Goal: Task Accomplishment & Management: Use online tool/utility

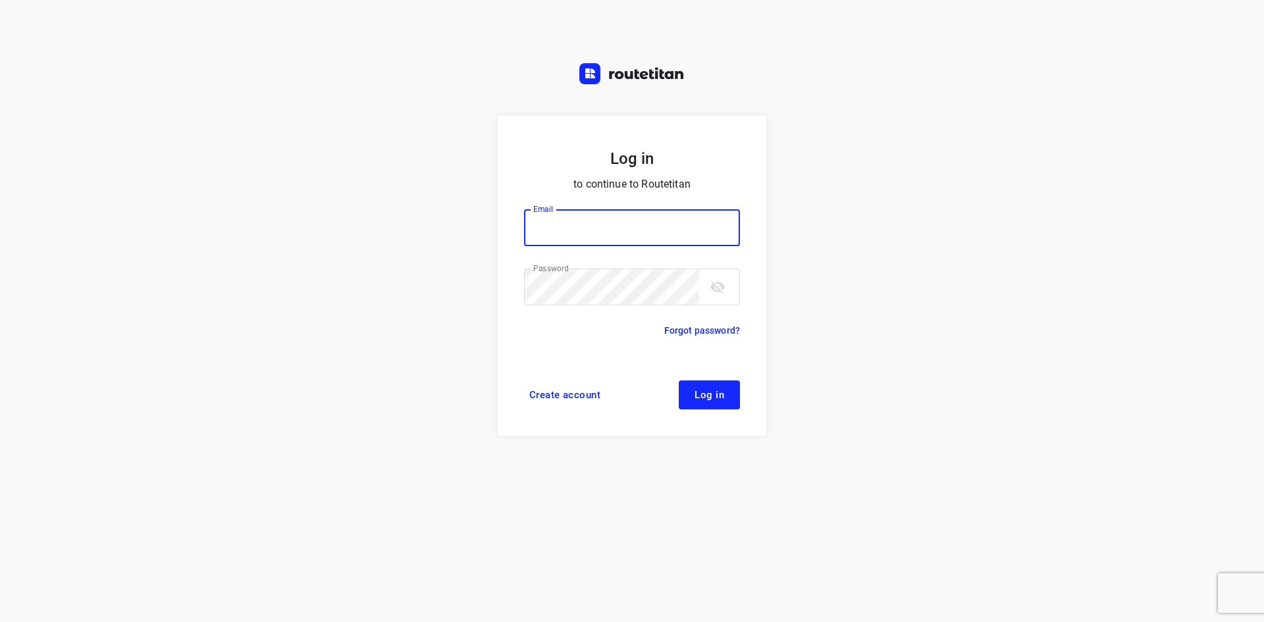
type input "[EMAIL_ADDRESS][DOMAIN_NAME]"
click at [694, 389] on button "Log in" at bounding box center [709, 394] width 61 height 29
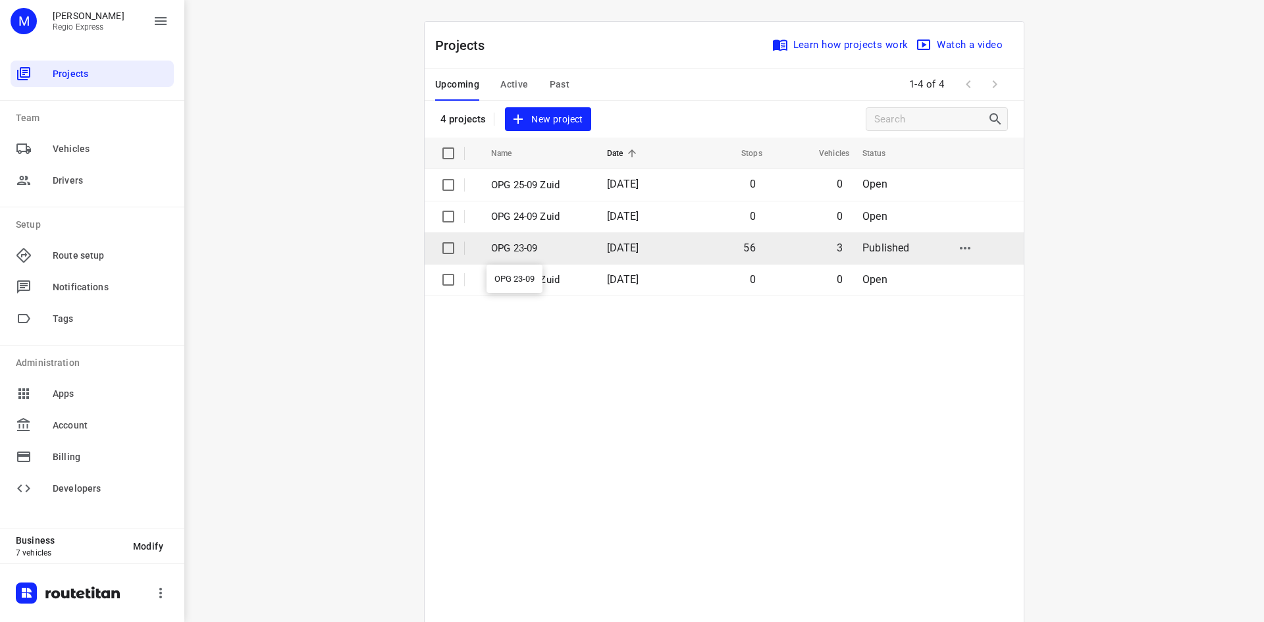
click at [533, 244] on p "OPG 23-09" at bounding box center [539, 248] width 96 height 15
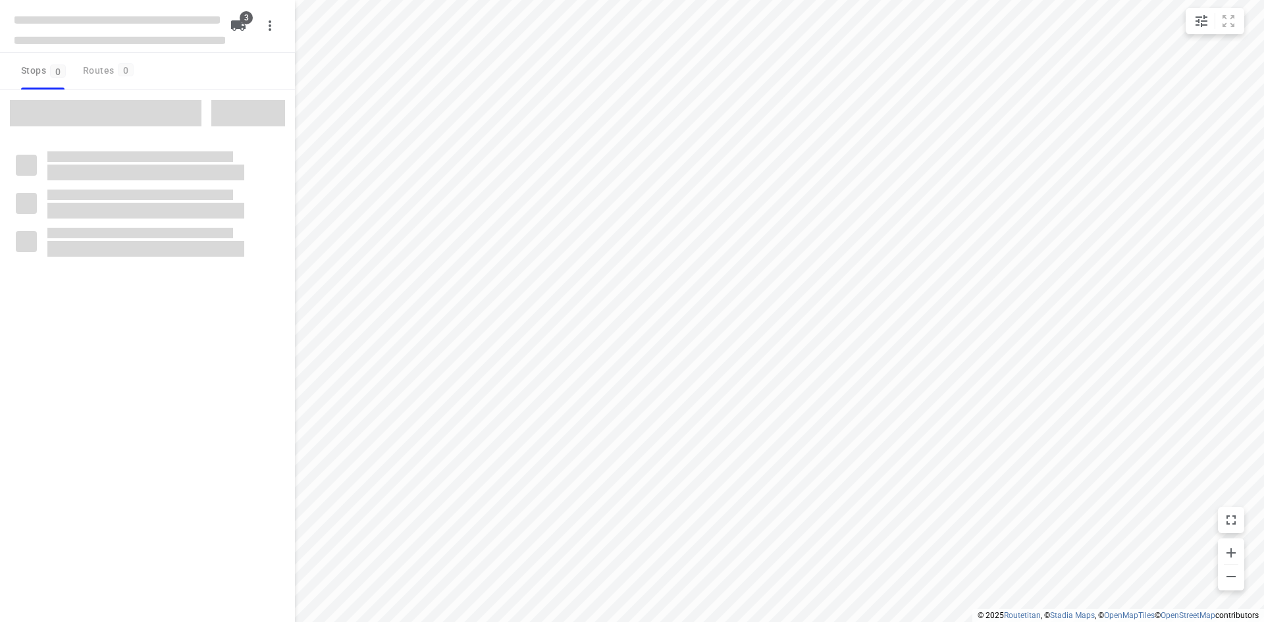
type input "distance"
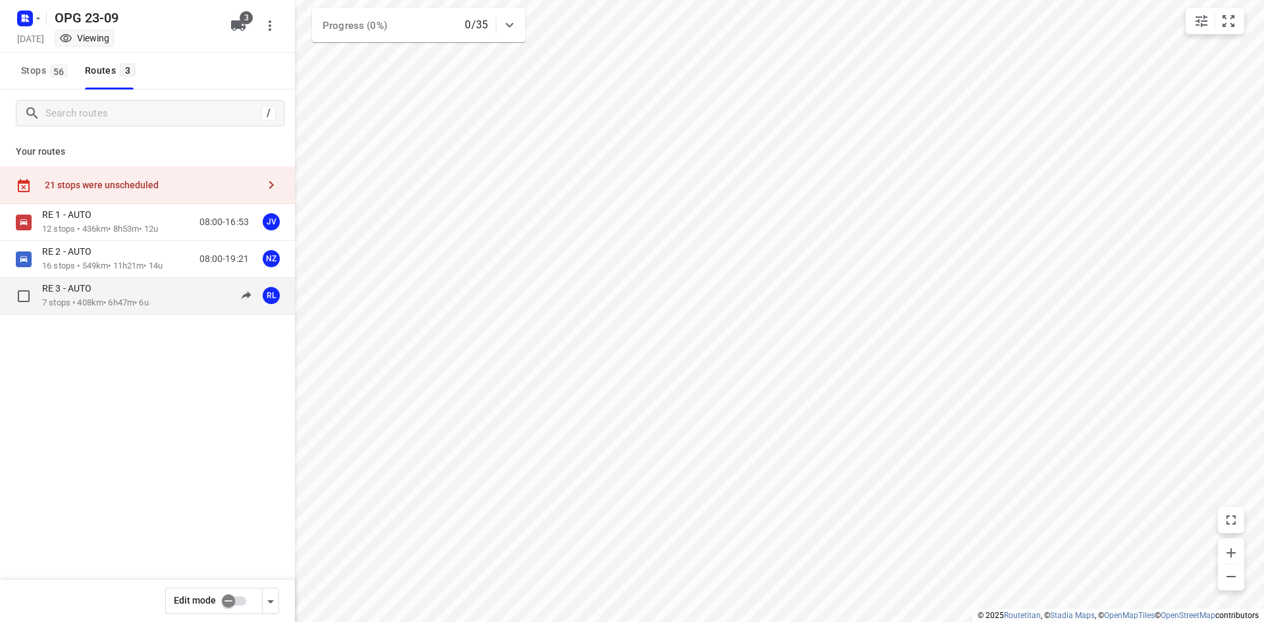
click at [122, 301] on p "7 stops • 408km • 6h47m • 6u" at bounding box center [95, 303] width 107 height 13
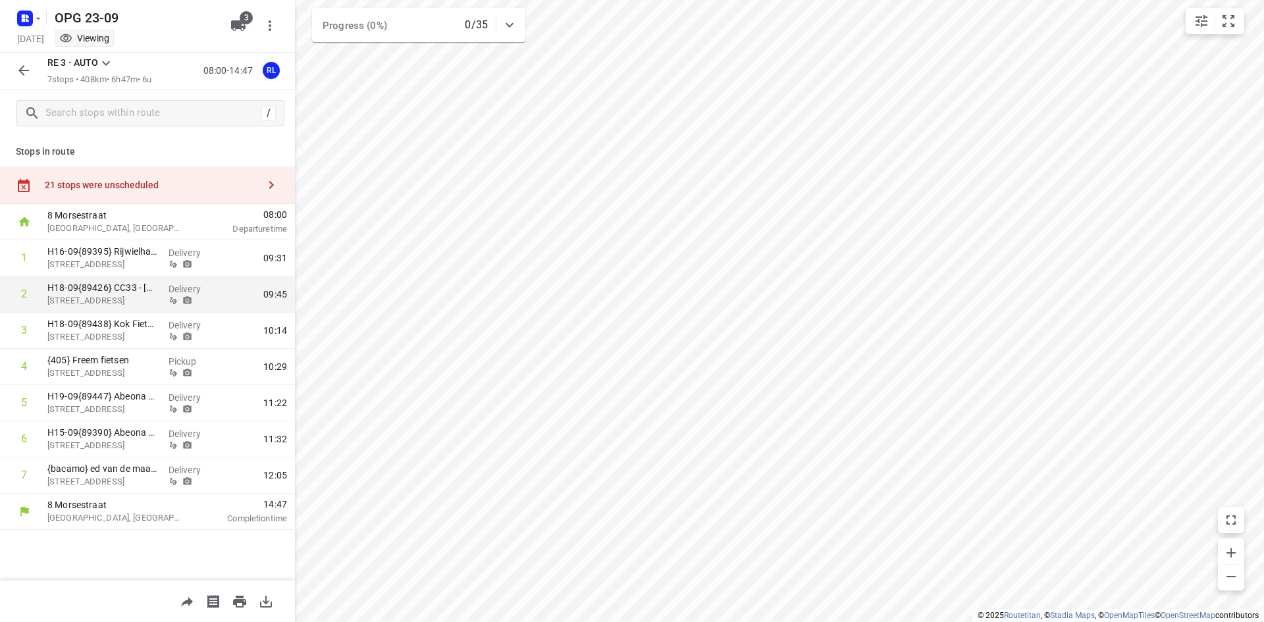
click at [13, 294] on icon at bounding box center [9, 294] width 13 height 13
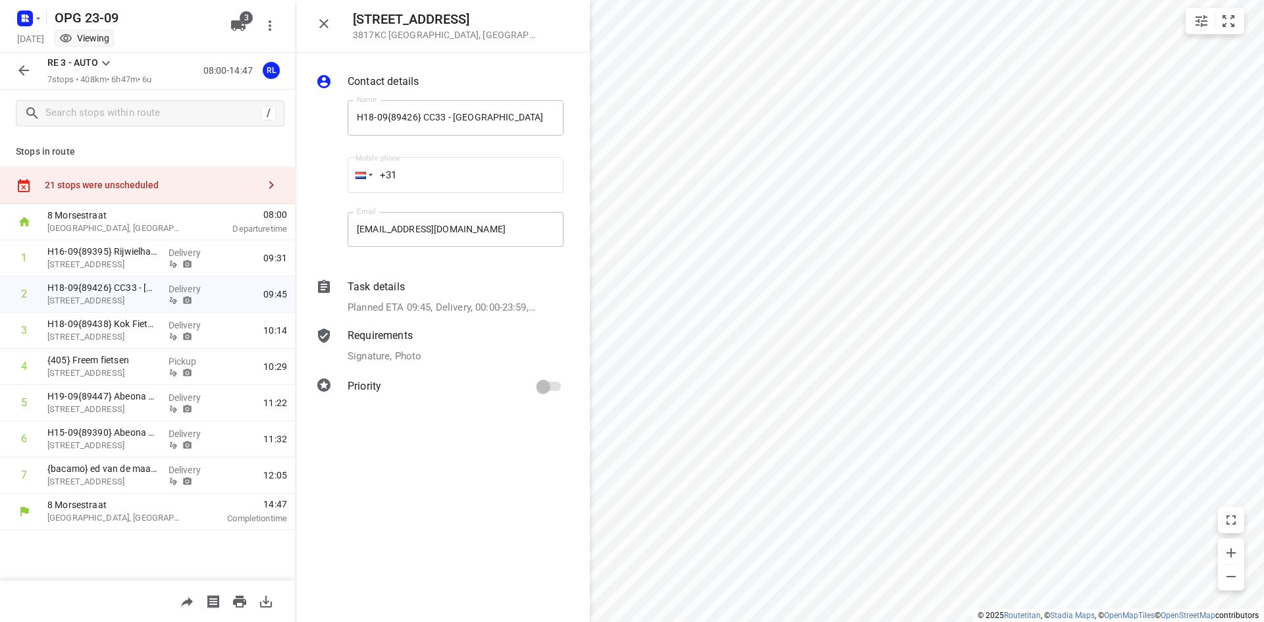
click at [22, 67] on icon "button" at bounding box center [23, 70] width 11 height 11
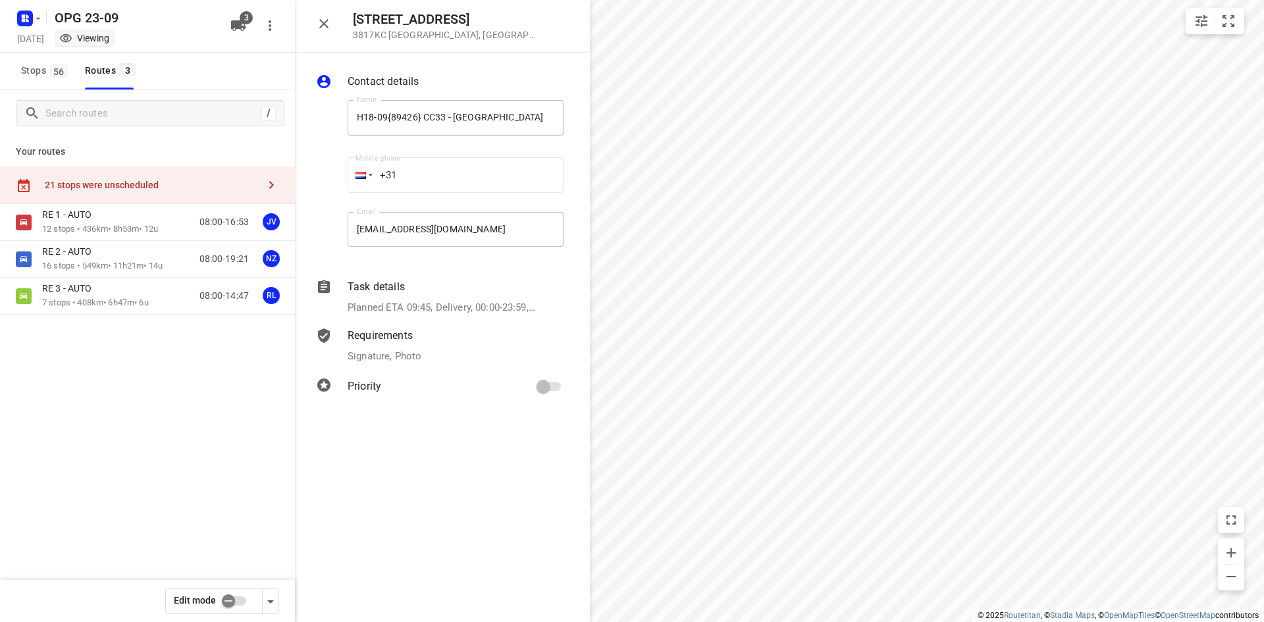
click at [230, 601] on input "checkbox" at bounding box center [228, 600] width 75 height 25
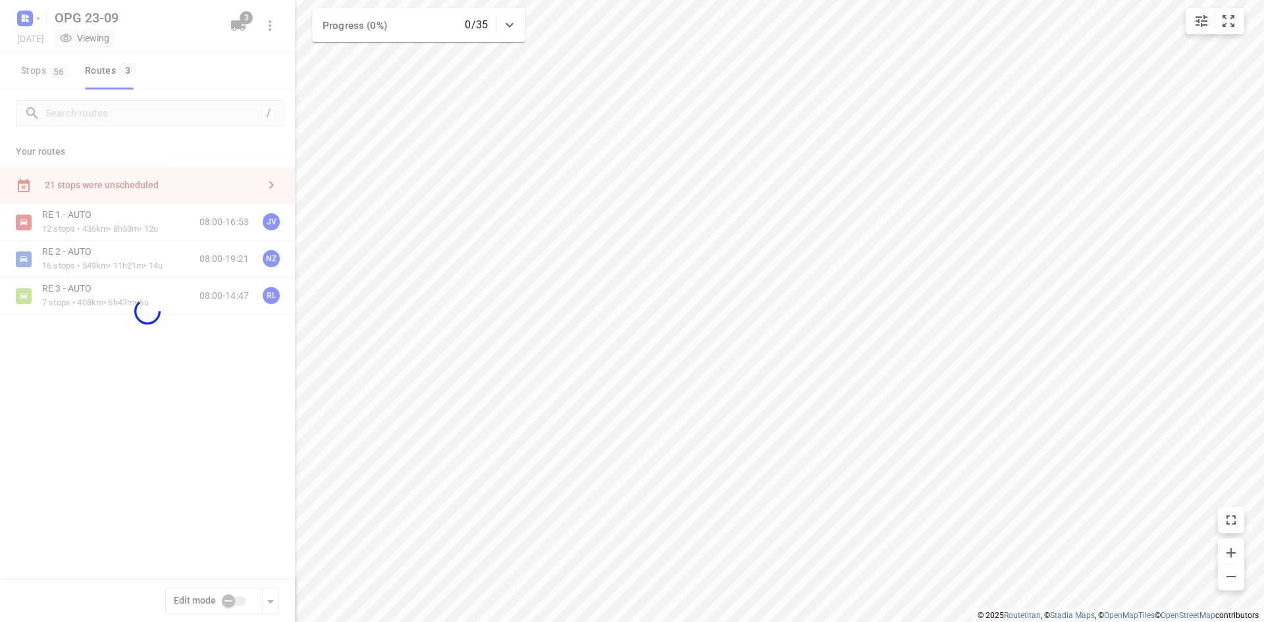
checkbox input "true"
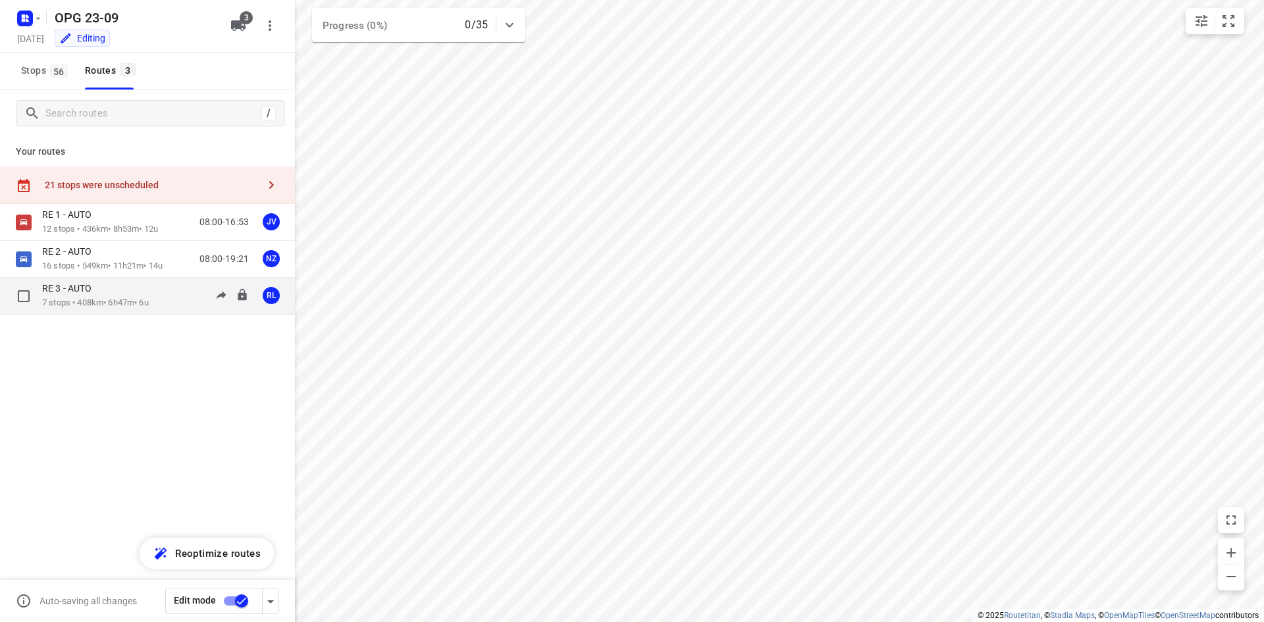
click at [107, 297] on p "7 stops • 408km • 6h47m • 6u" at bounding box center [95, 303] width 107 height 13
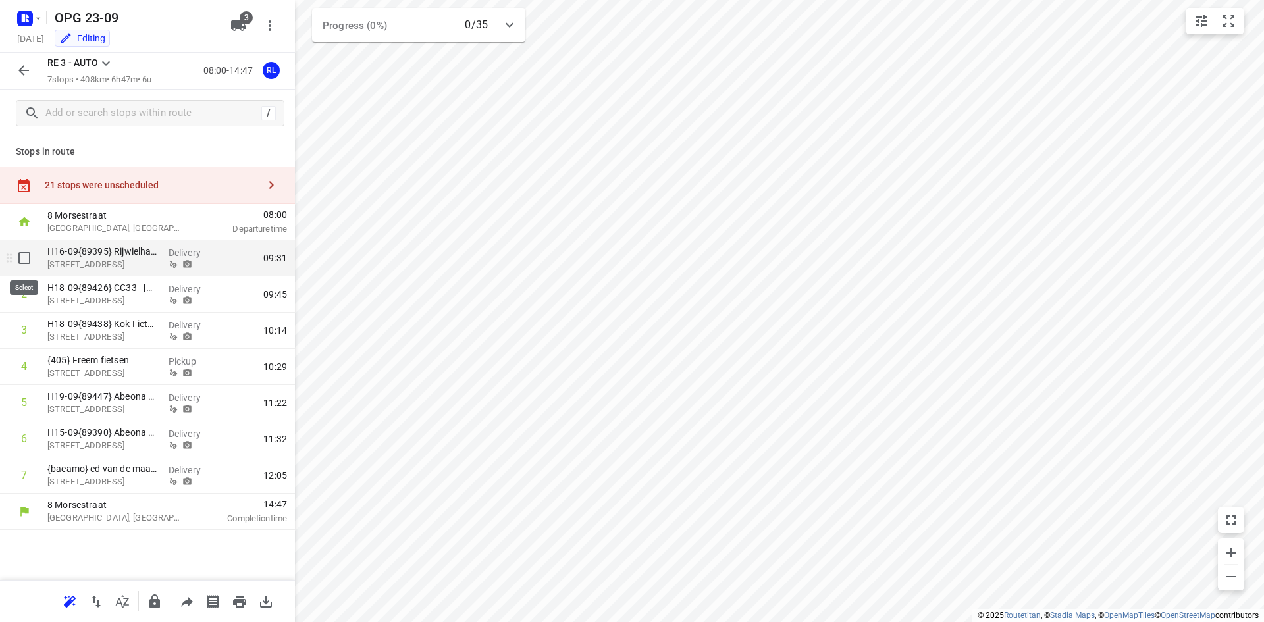
click at [32, 259] on input "checkbox" at bounding box center [24, 258] width 26 height 26
checkbox input "true"
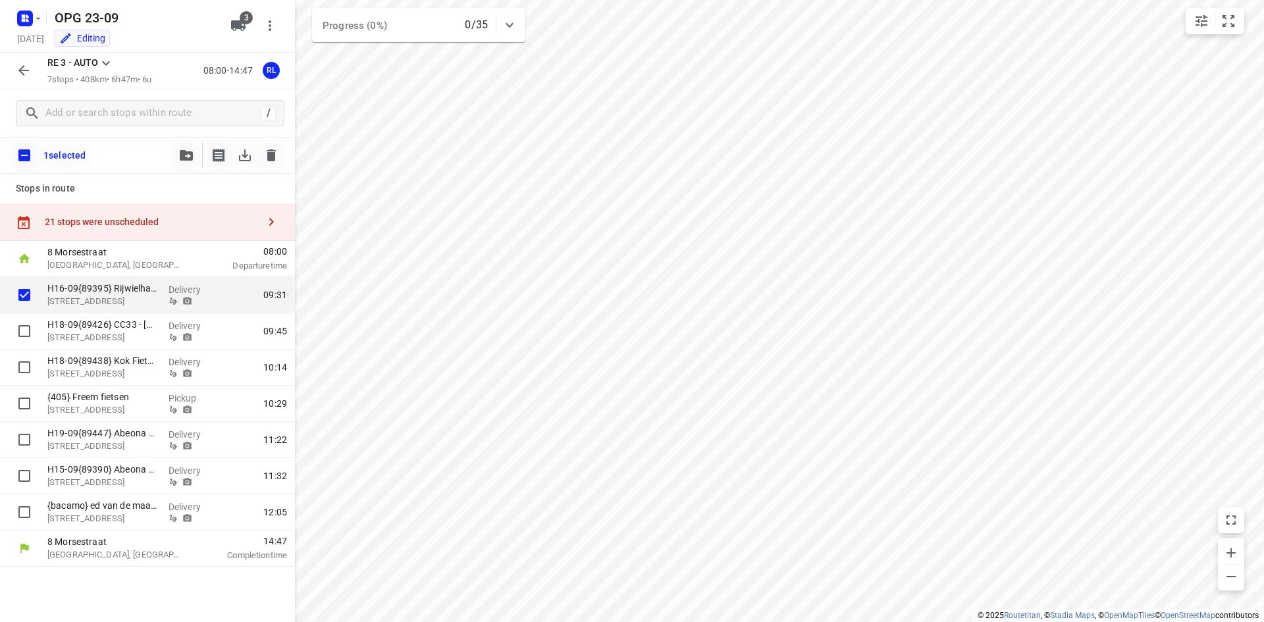
click at [171, 157] on div "1 selected" at bounding box center [147, 155] width 295 height 37
click at [174, 158] on button "button" at bounding box center [186, 155] width 26 height 26
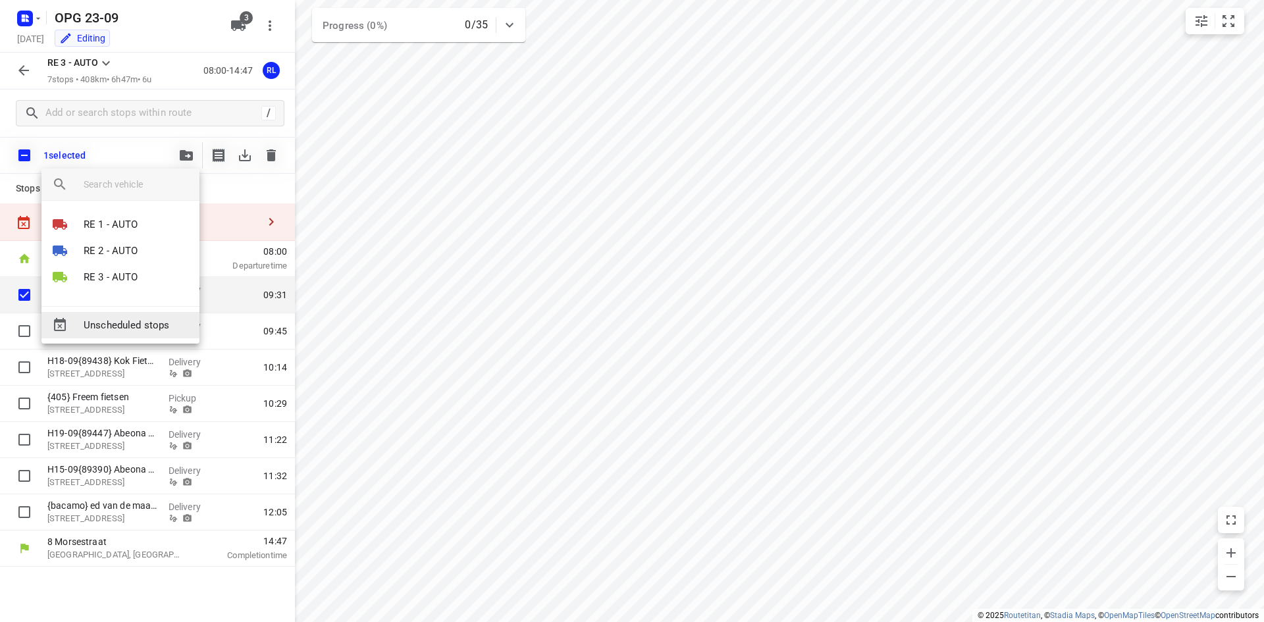
click at [141, 321] on span "Unscheduled stops" at bounding box center [136, 325] width 105 height 15
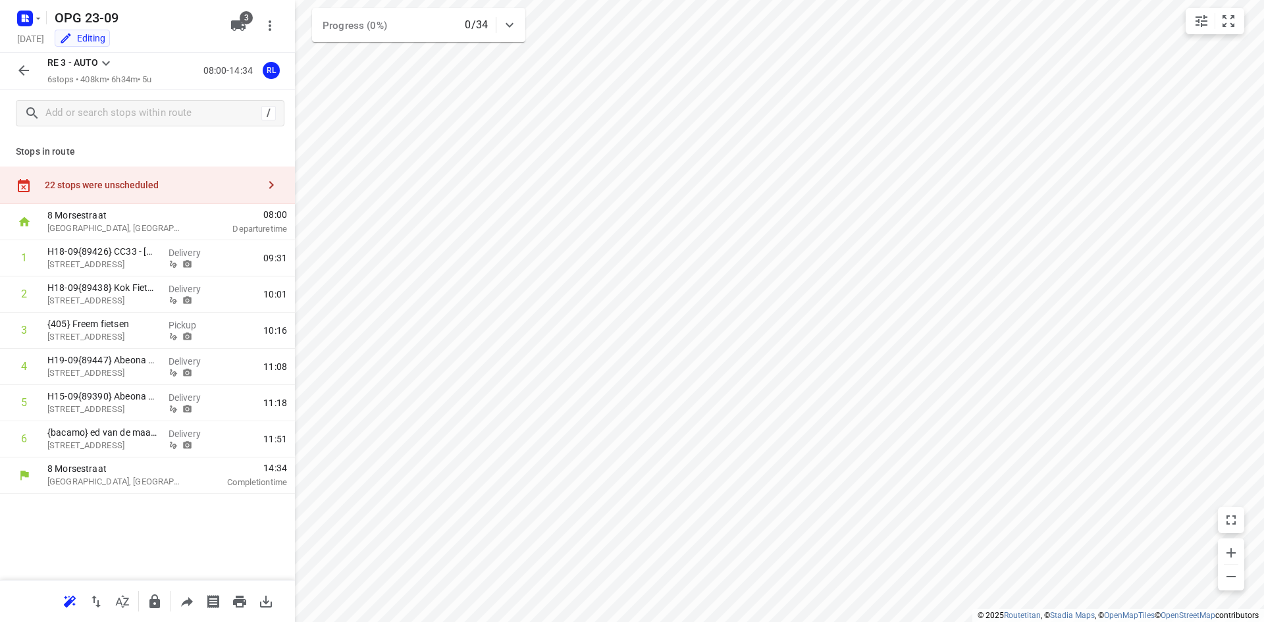
click at [25, 65] on icon "button" at bounding box center [24, 71] width 16 height 16
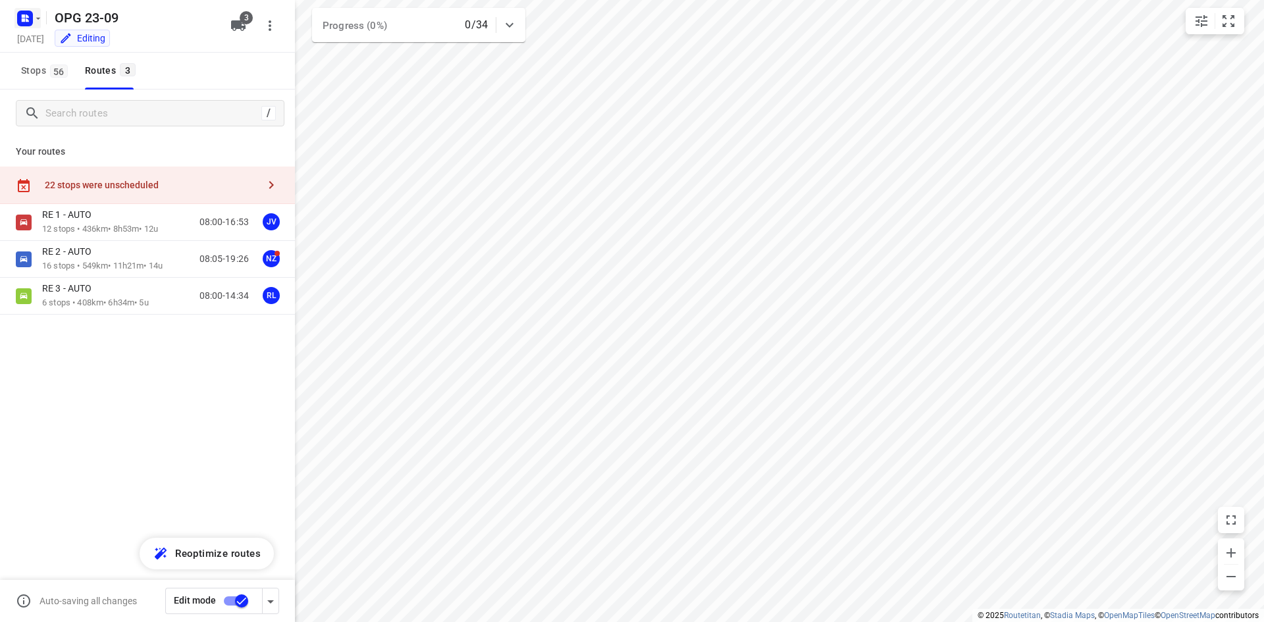
click at [24, 24] on rect "button" at bounding box center [25, 19] width 16 height 16
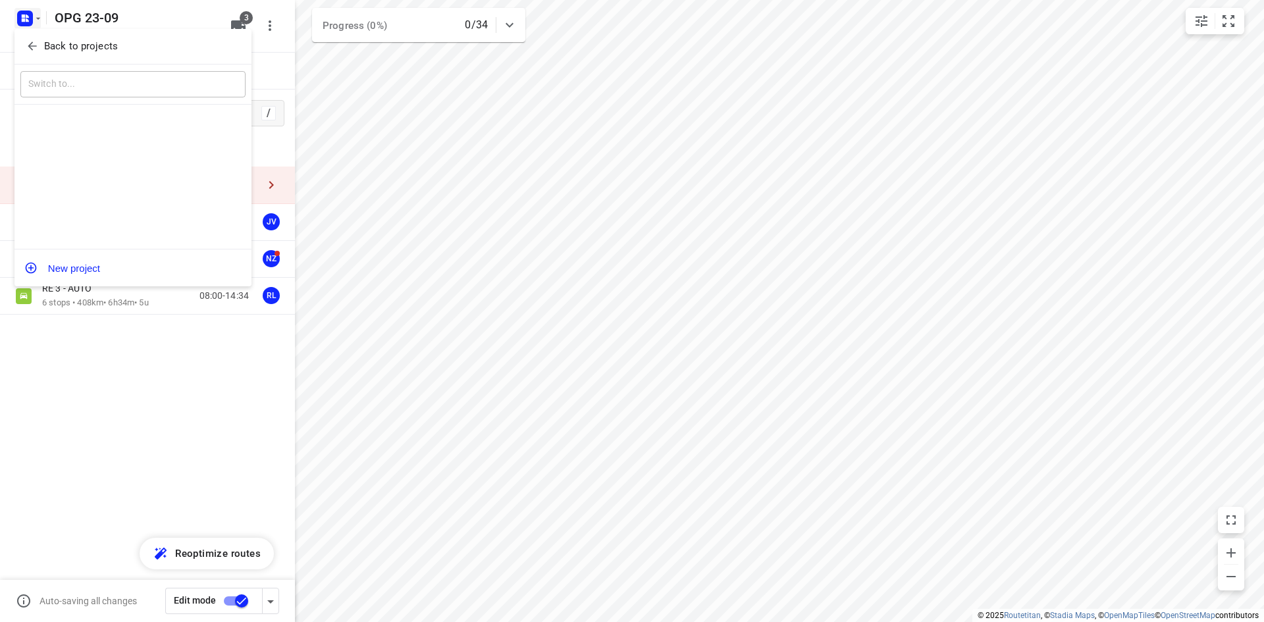
click at [26, 38] on button "Back to projects" at bounding box center [132, 47] width 225 height 22
